Goal: Transaction & Acquisition: Subscribe to service/newsletter

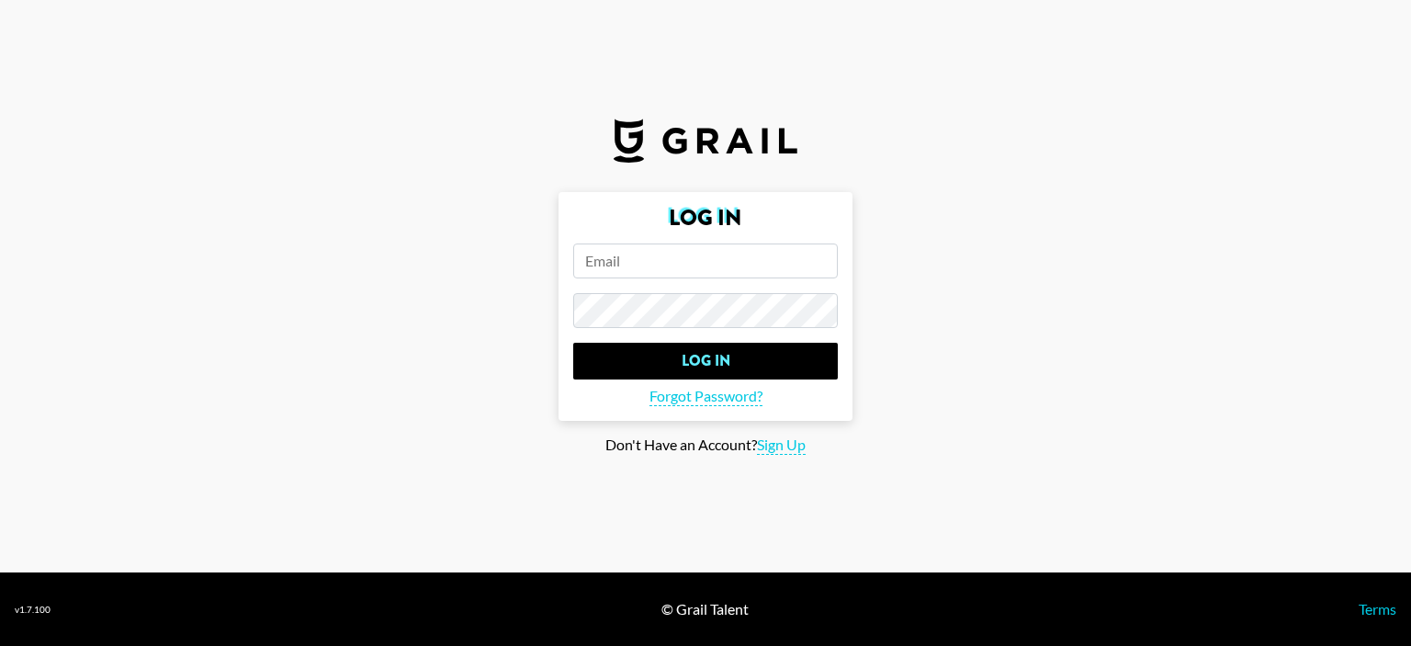
click at [697, 267] on input "email" at bounding box center [705, 260] width 265 height 35
click at [693, 264] on input "email" at bounding box center [705, 260] width 265 height 35
click at [671, 268] on input "email" at bounding box center [705, 260] width 265 height 35
click at [775, 444] on span "Sign Up" at bounding box center [781, 444] width 49 height 19
type input "Sign Up"
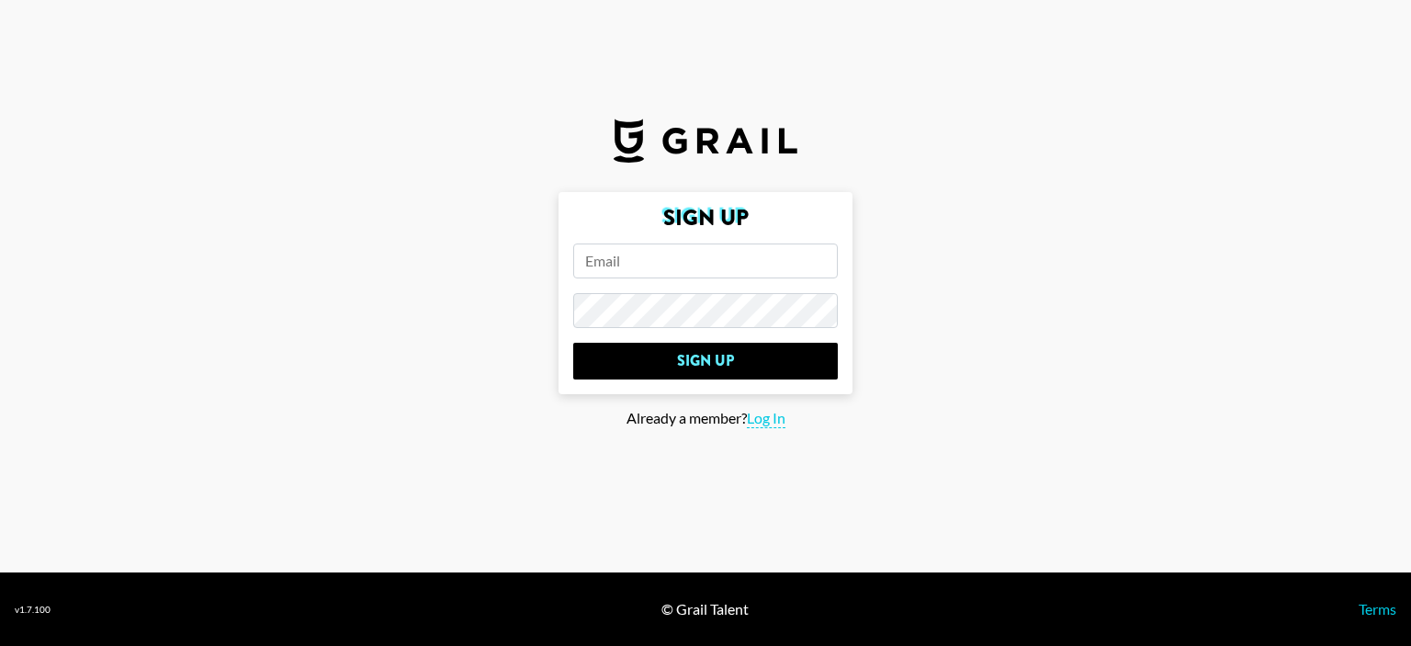
click at [669, 268] on input "email" at bounding box center [705, 260] width 265 height 35
click at [669, 260] on input "email" at bounding box center [705, 260] width 265 height 35
drag, startPoint x: 1341, startPoint y: 188, endPoint x: 1001, endPoint y: 190, distance: 339.9
click at [1338, 188] on section "Sign Up Sign Up Already a member? Log In" at bounding box center [705, 286] width 1411 height 572
click at [674, 256] on input "email" at bounding box center [705, 260] width 265 height 35
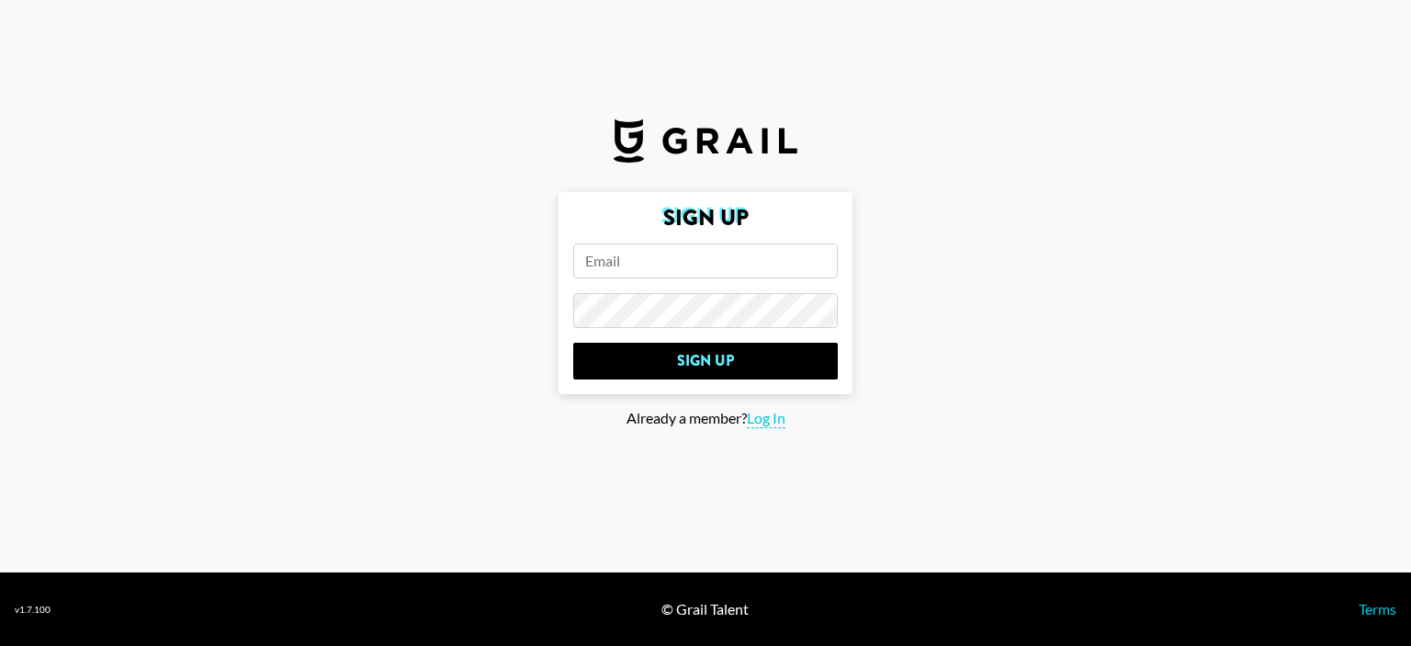
paste input "[PERSON_NAME][EMAIL_ADDRESS][DOMAIN_NAME]"
type input "[PERSON_NAME][EMAIL_ADDRESS][DOMAIN_NAME]"
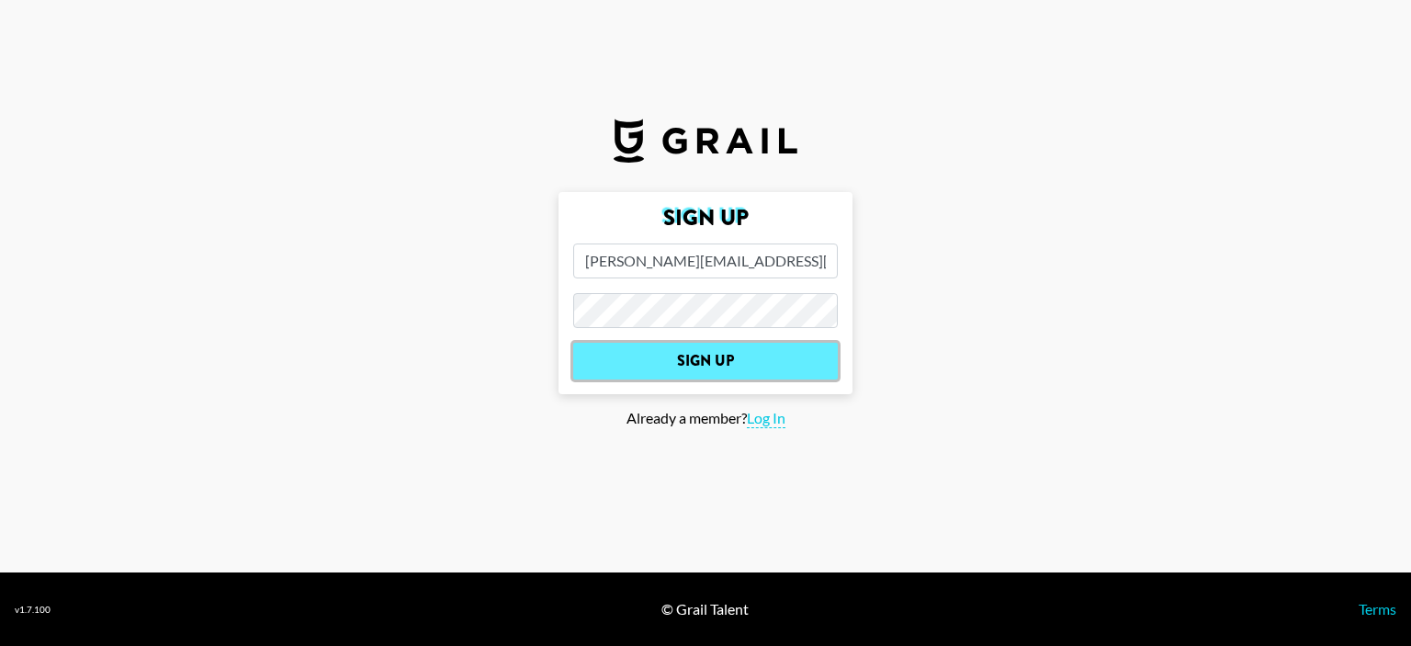
click at [718, 354] on input "Sign Up" at bounding box center [705, 361] width 265 height 37
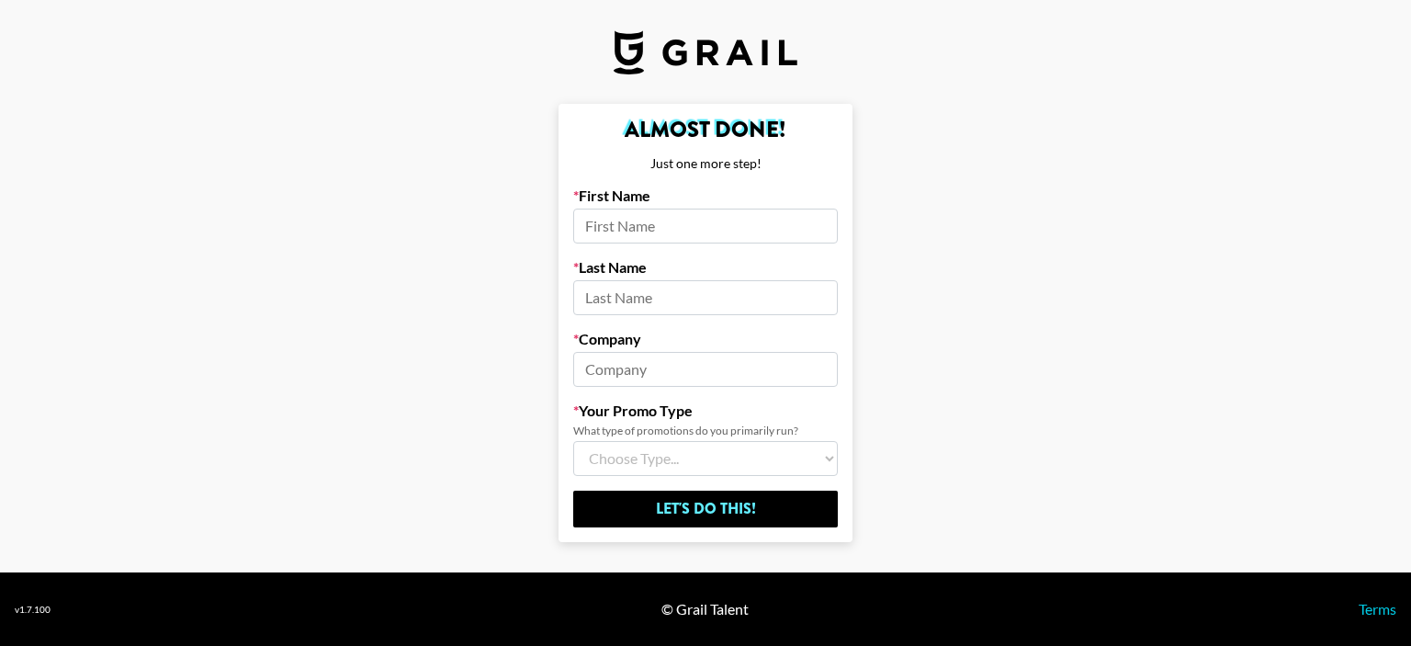
drag, startPoint x: 706, startPoint y: 230, endPoint x: 693, endPoint y: 230, distance: 12.9
click at [706, 230] on input at bounding box center [705, 226] width 265 height 35
type input "[PERSON_NAME]"
click at [655, 312] on input at bounding box center [705, 297] width 265 height 35
type input "."
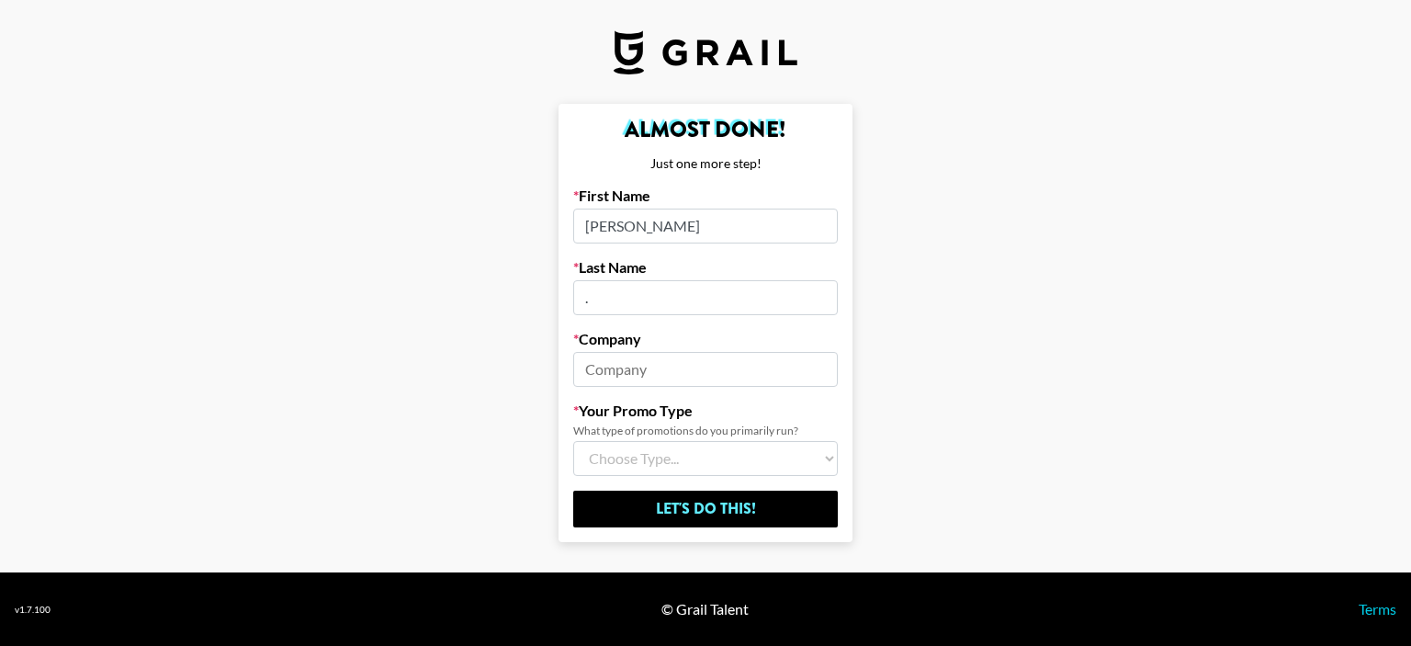
click at [609, 366] on input at bounding box center [705, 369] width 265 height 35
type input "Hacoo"
click at [707, 455] on select "Choose Type... Song Promos Brand Promos Both (I work at an Agency)" at bounding box center [705, 458] width 265 height 35
select select "Brand"
click at [573, 441] on select "Choose Type... Song Promos Brand Promos Both (I work at an Agency)" at bounding box center [705, 458] width 265 height 35
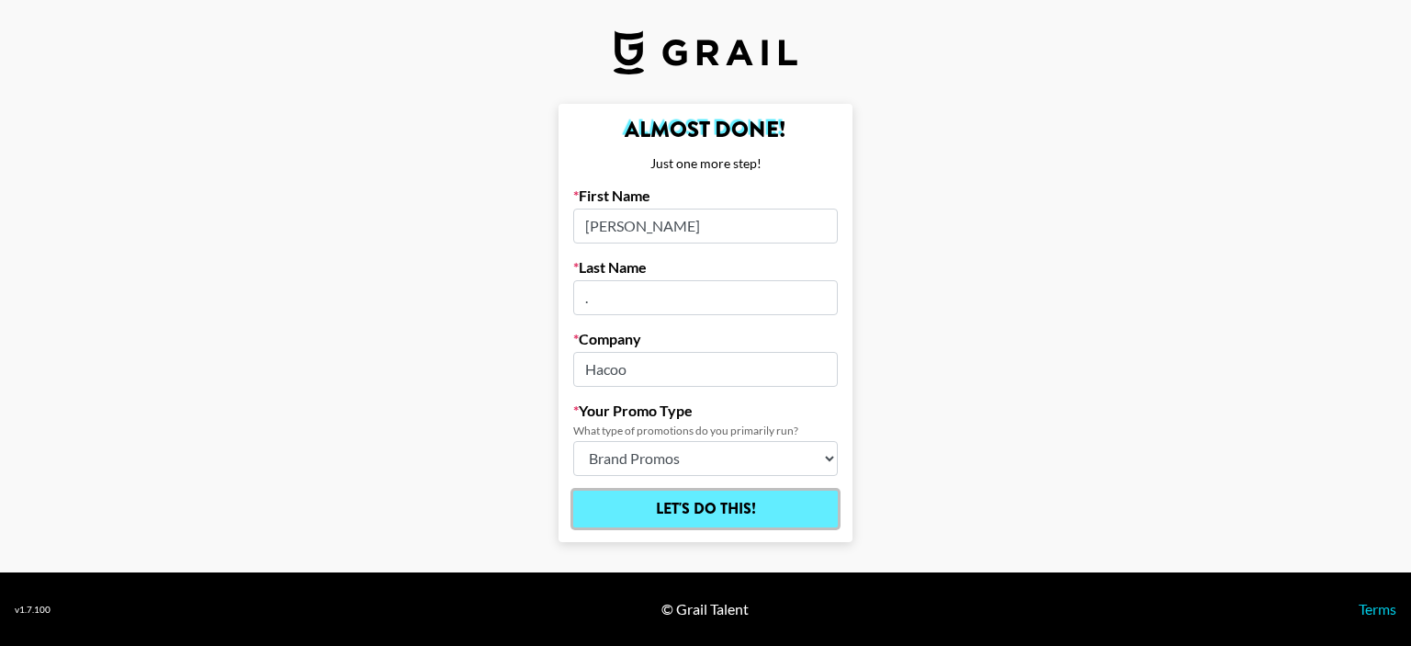
click at [723, 501] on input "Let's Do This!" at bounding box center [705, 509] width 265 height 37
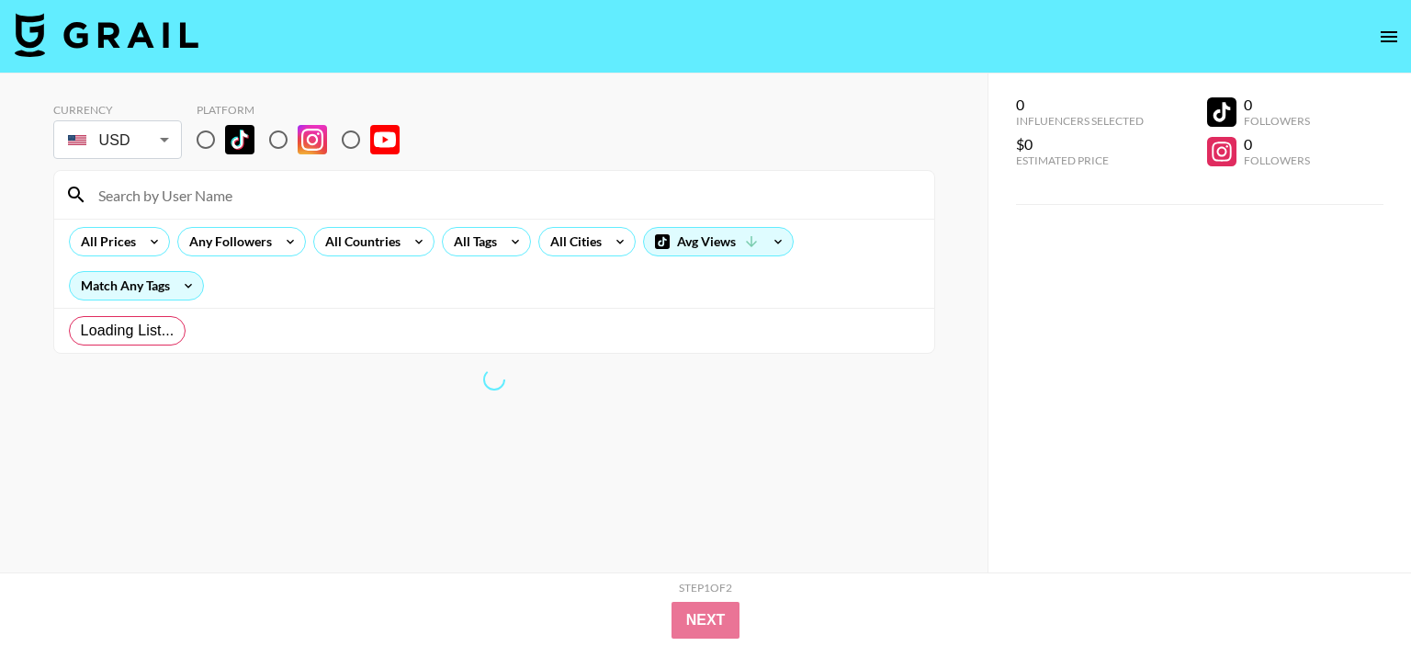
click at [153, 144] on body "Currency USD USD ​ Platform All Prices Any Followers All Countries All Tags All…" at bounding box center [705, 359] width 1411 height 719
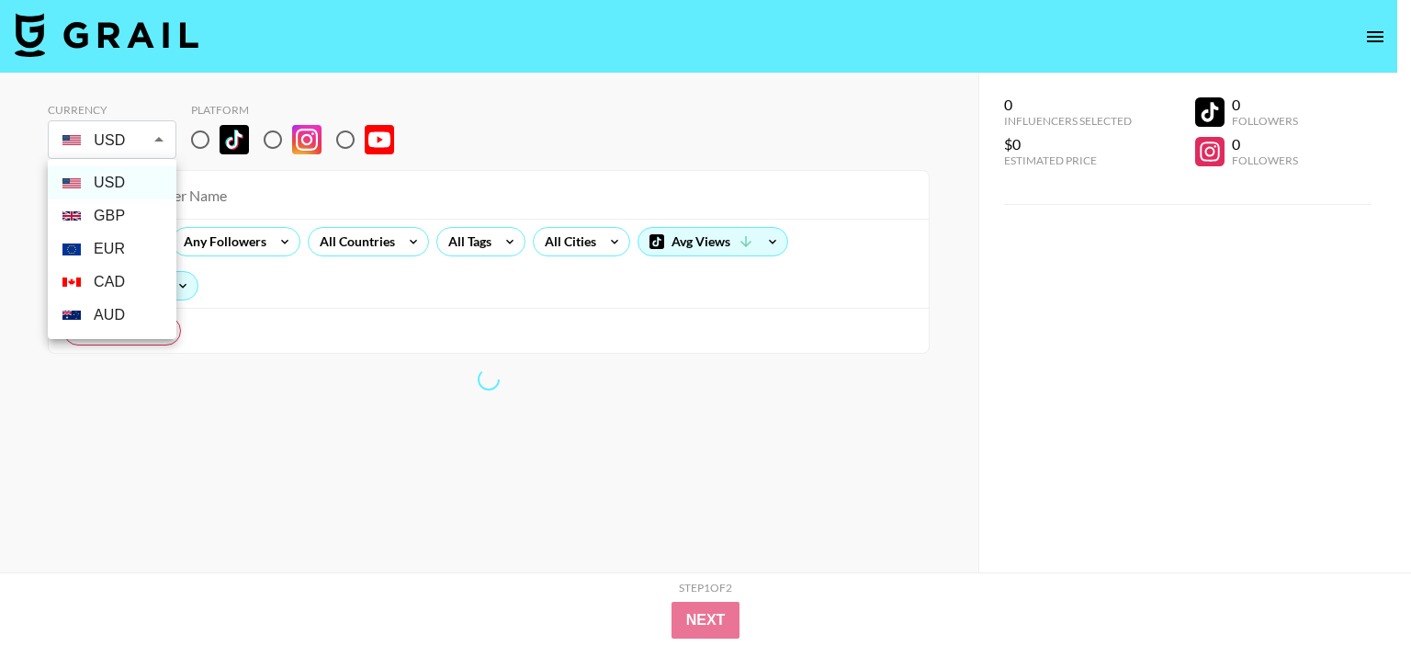
click at [208, 145] on div at bounding box center [705, 323] width 1411 height 646
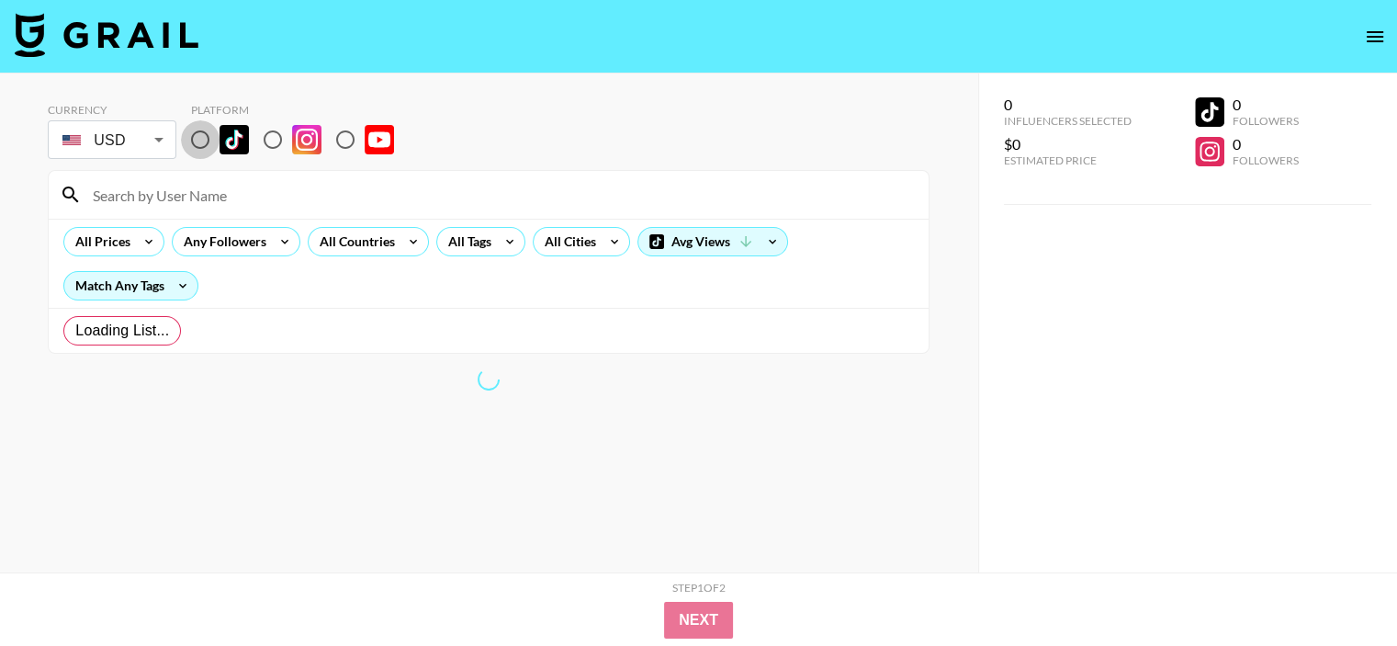
click at [198, 142] on input "radio" at bounding box center [200, 139] width 39 height 39
radio input "true"
click at [151, 146] on body "Currency USD USD ​ Platform All Prices Any Followers All Countries All Tags All…" at bounding box center [705, 359] width 1411 height 719
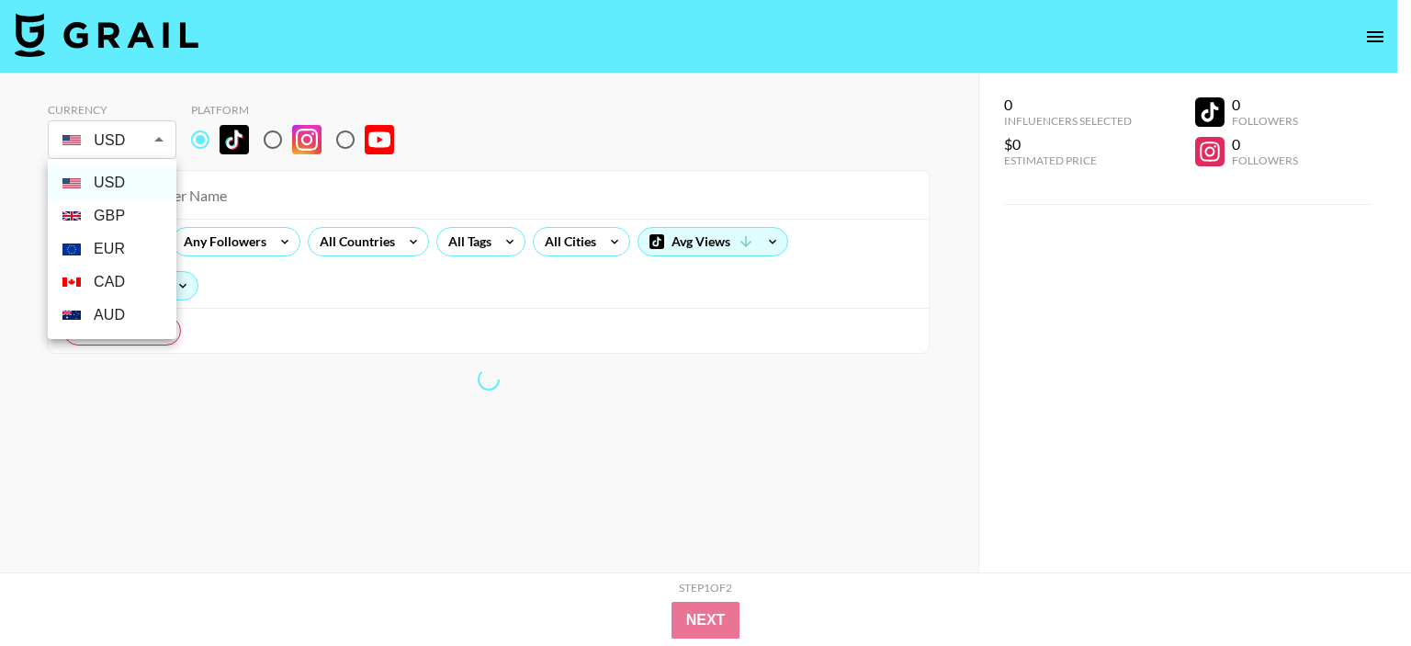
click at [118, 253] on li "EUR" at bounding box center [112, 248] width 129 height 33
type input "EUR"
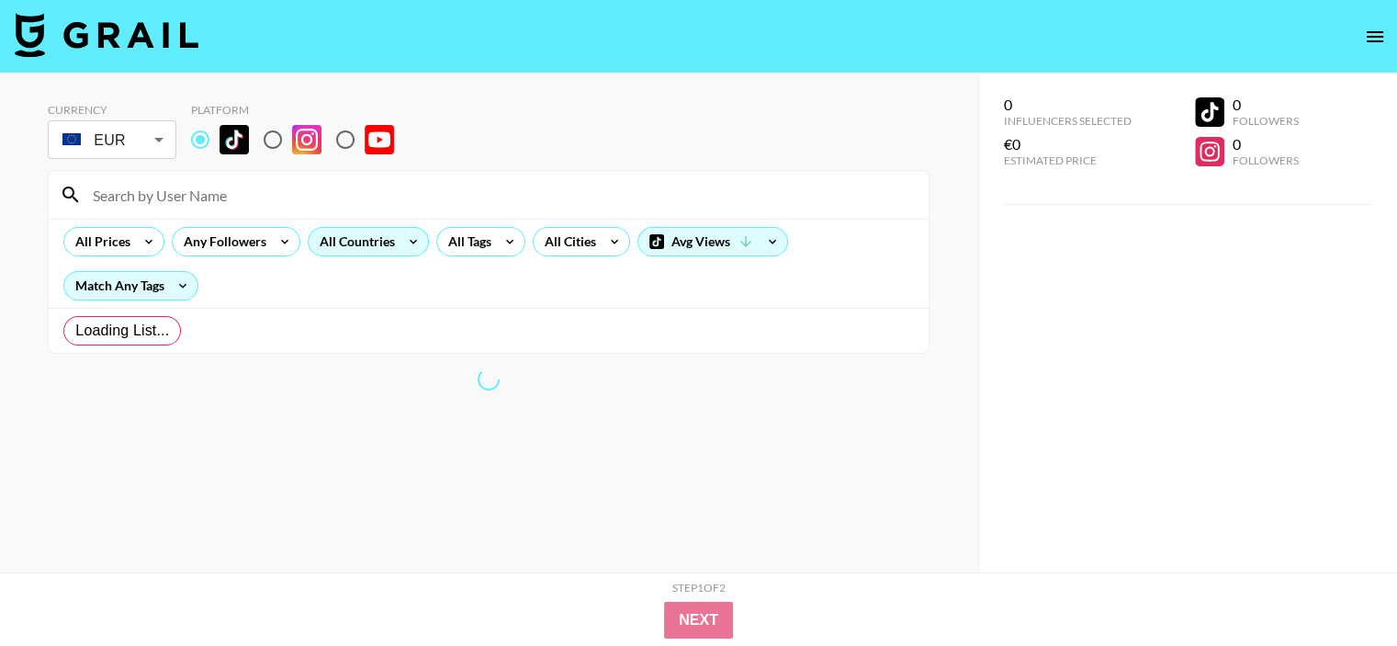
click at [378, 240] on div "All Countries" at bounding box center [354, 242] width 90 height 28
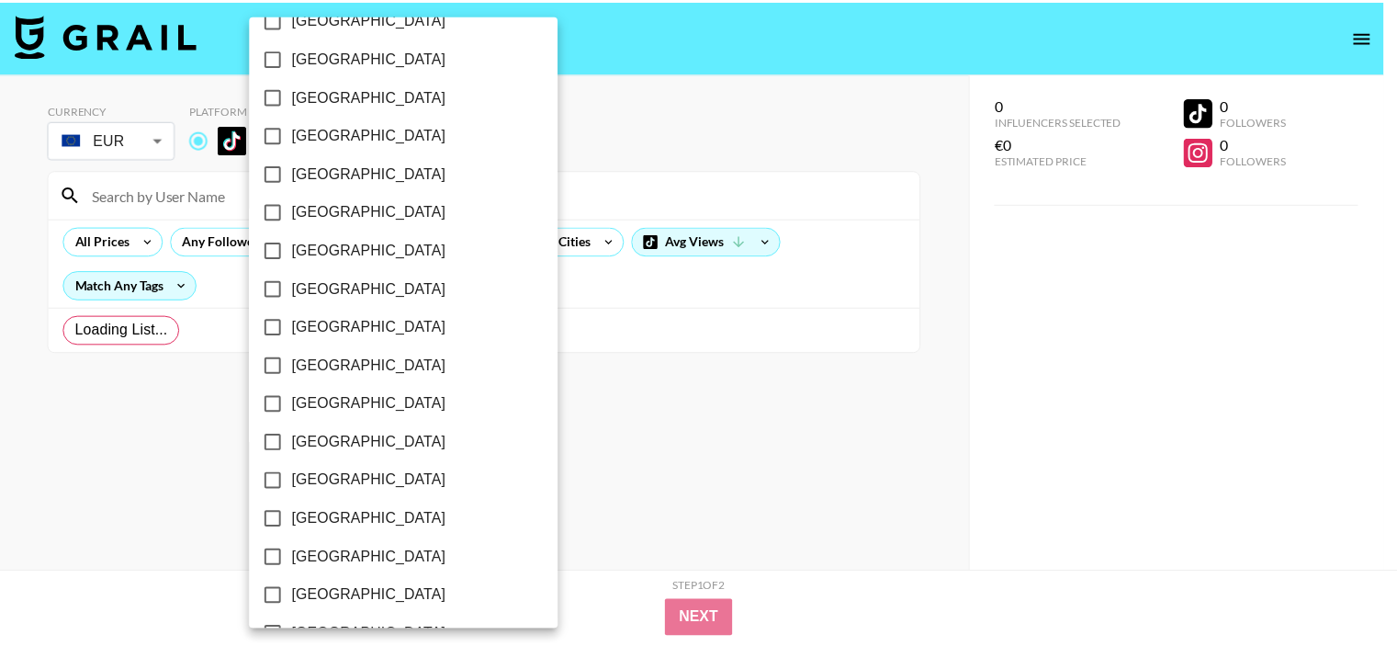
scroll to position [1455, 0]
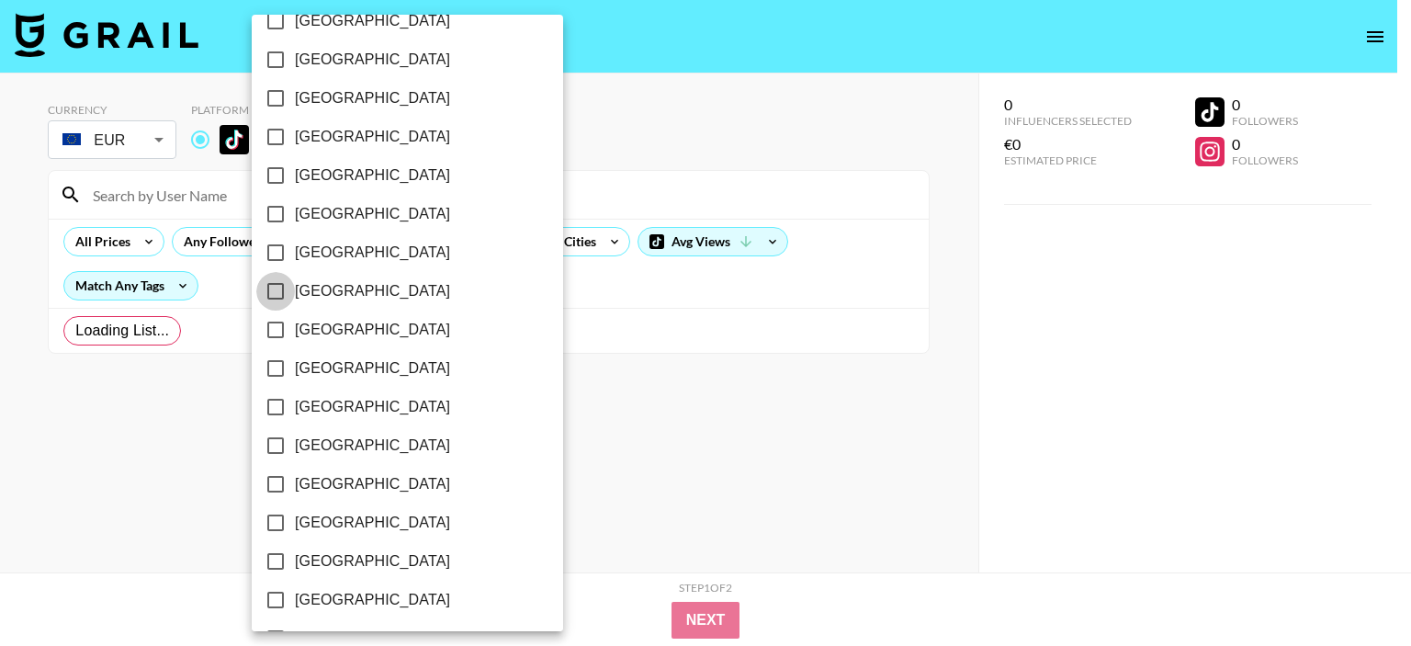
click at [269, 282] on input "[GEOGRAPHIC_DATA]" at bounding box center [275, 291] width 39 height 39
checkbox input "true"
click at [576, 458] on div at bounding box center [705, 323] width 1411 height 646
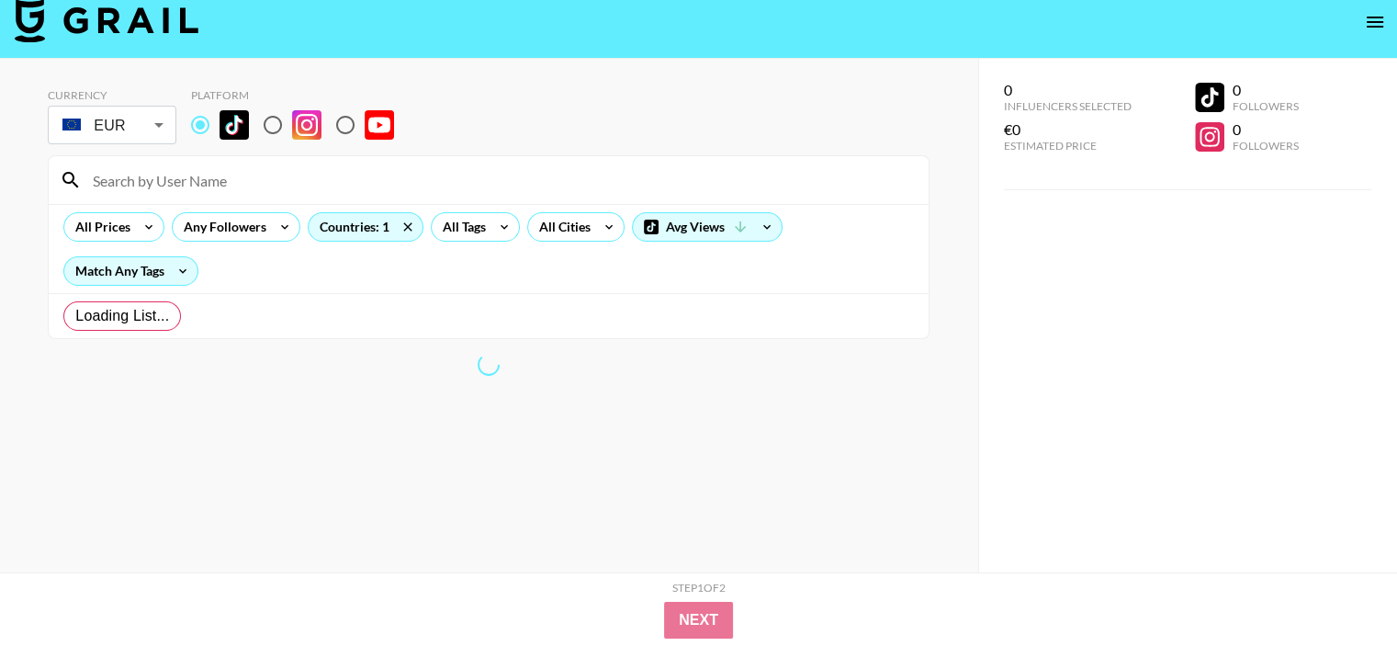
scroll to position [73, 0]
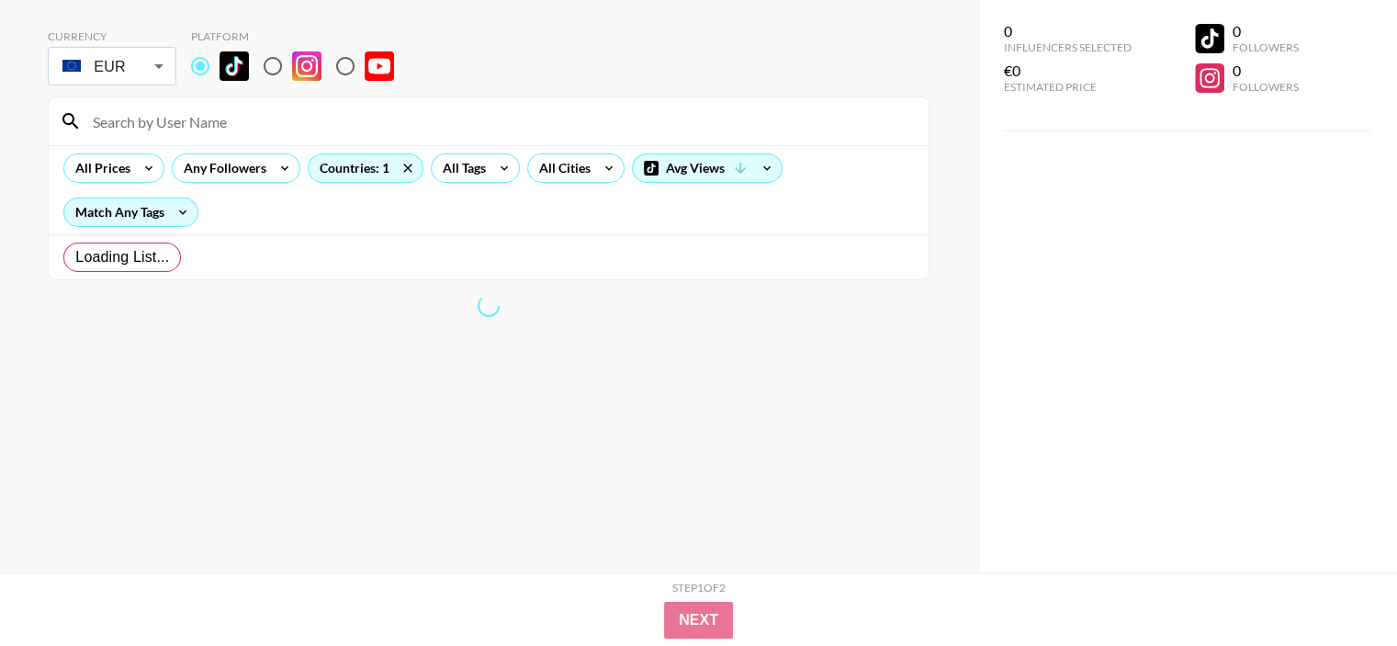
click at [583, 407] on section "Currency EUR EUR ​ Platform All Prices Any Followers Countries: 1 All Tags All …" at bounding box center [489, 264] width 882 height 499
click at [536, 326] on section "Currency EUR EUR ​ Platform All Prices Any Followers Countries: 1 All Tags All …" at bounding box center [489, 264] width 882 height 499
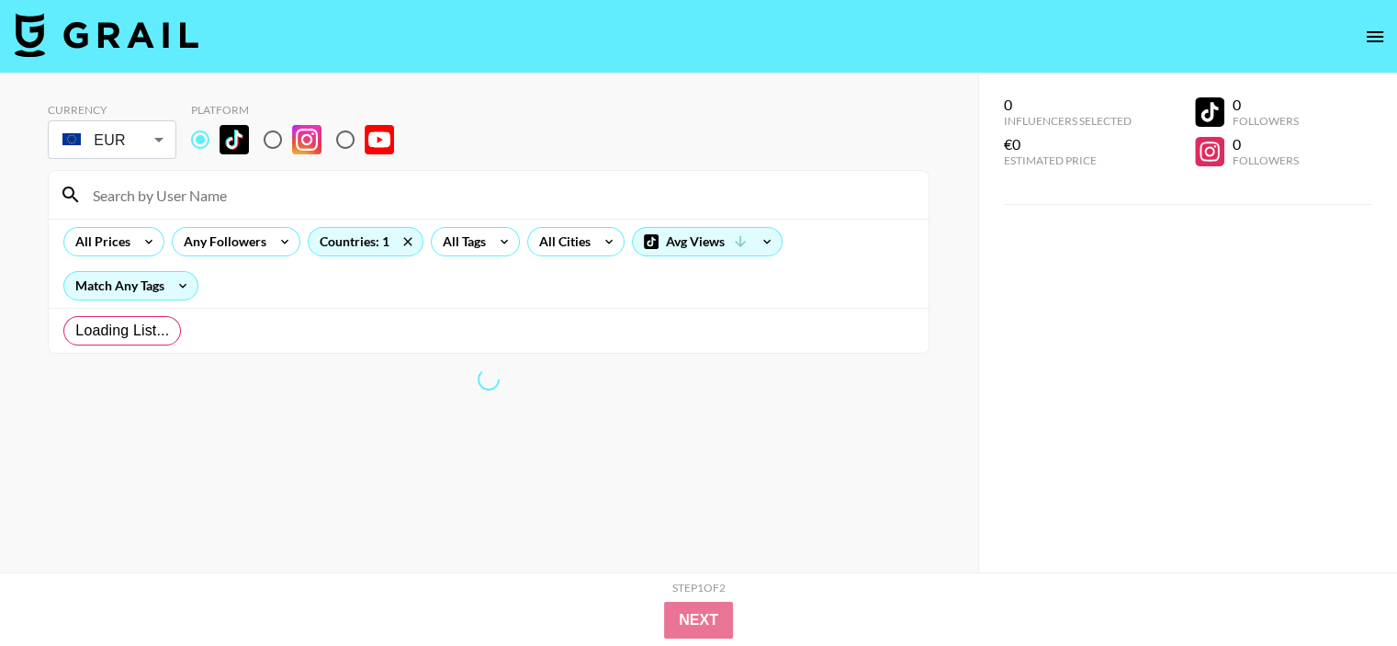
click at [504, 435] on section "Currency EUR EUR ​ Platform All Prices Any Followers Countries: 1 All Tags All …" at bounding box center [489, 337] width 882 height 499
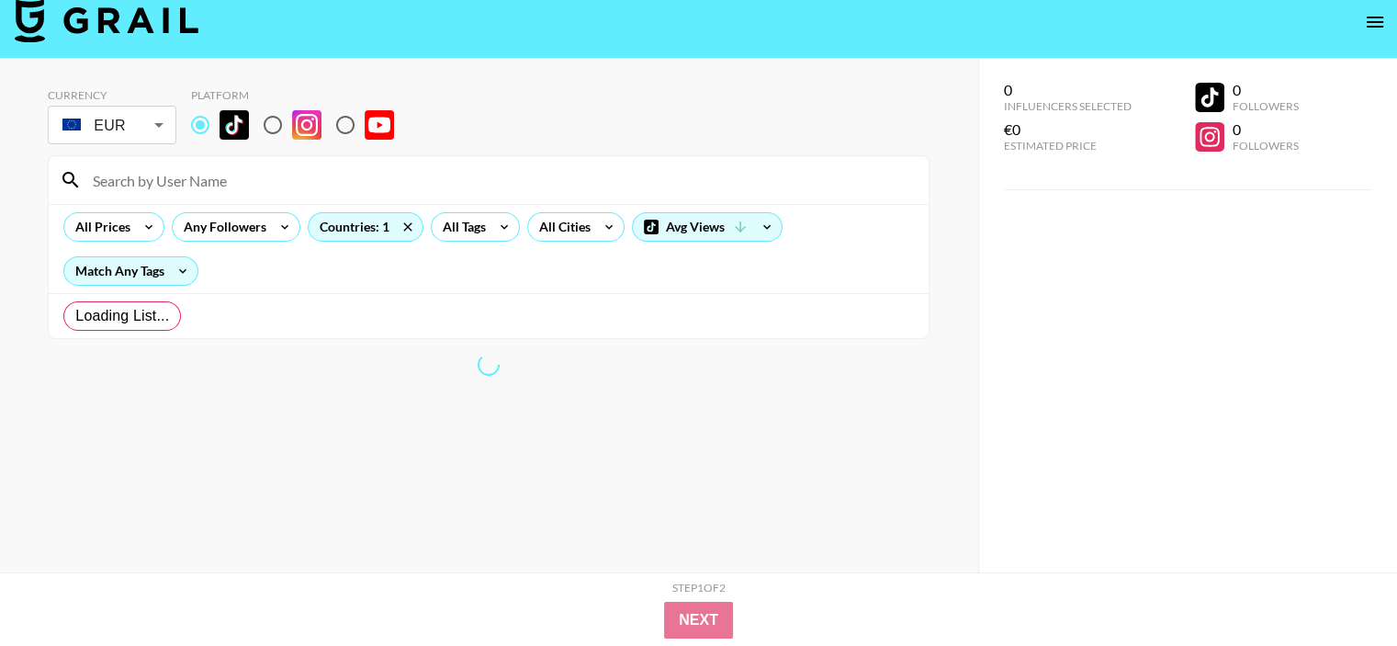
click at [462, 368] on div at bounding box center [489, 365] width 882 height 22
click at [537, 364] on div at bounding box center [489, 365] width 882 height 22
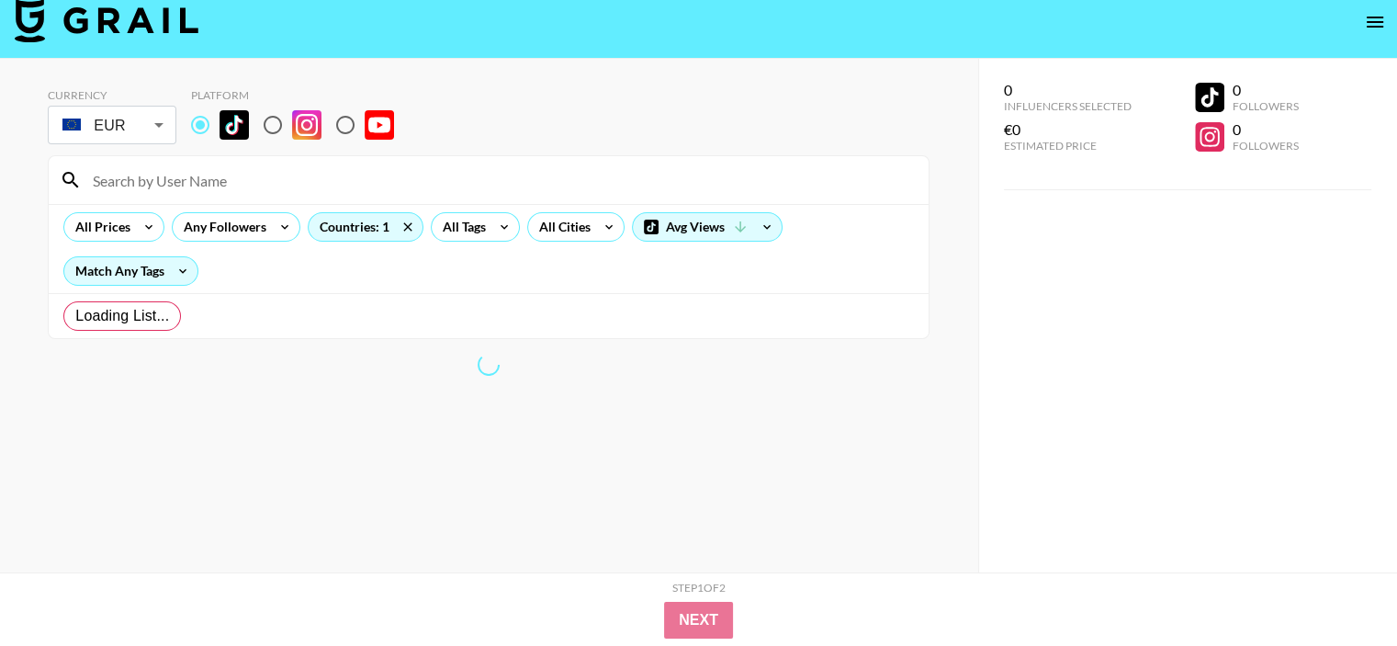
scroll to position [0, 0]
